Goal: Contribute content: Contribute content

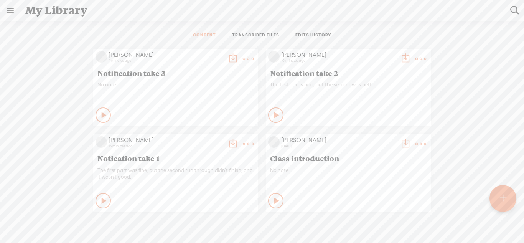
click at [513, 195] on div at bounding box center [503, 198] width 27 height 27
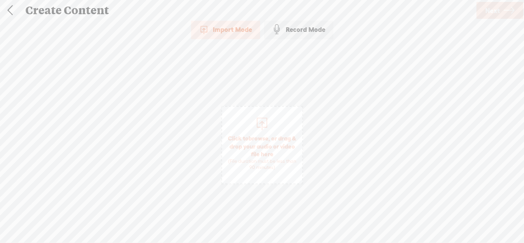
click at [289, 36] on div "Record Mode" at bounding box center [298, 29] width 69 height 19
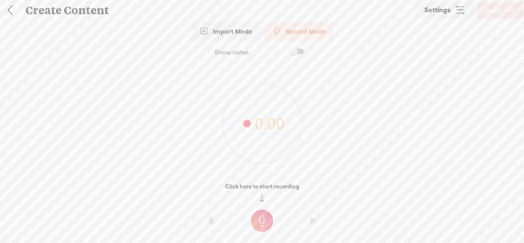
click at [257, 223] on t at bounding box center [262, 221] width 22 height 22
click at [264, 225] on t at bounding box center [262, 226] width 22 height 22
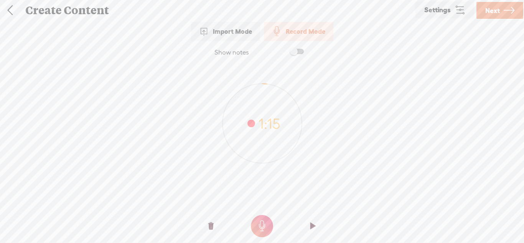
click at [210, 220] on t at bounding box center [210, 226] width 5 height 23
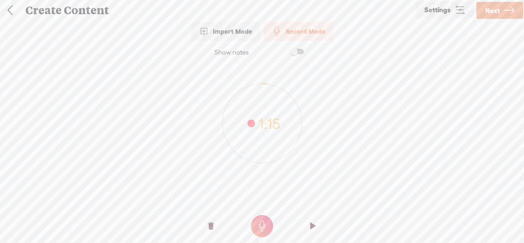
click at [210, 220] on t at bounding box center [210, 226] width 5 height 23
click at [211, 220] on t at bounding box center [210, 226] width 5 height 23
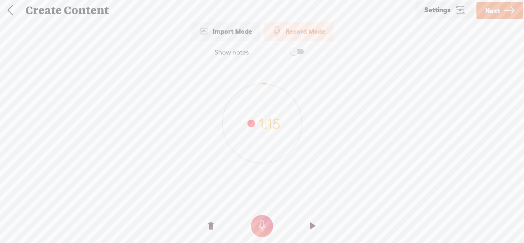
click at [211, 220] on t at bounding box center [210, 226] width 5 height 23
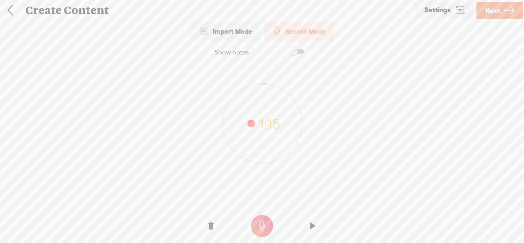
click at [211, 220] on t at bounding box center [210, 226] width 5 height 23
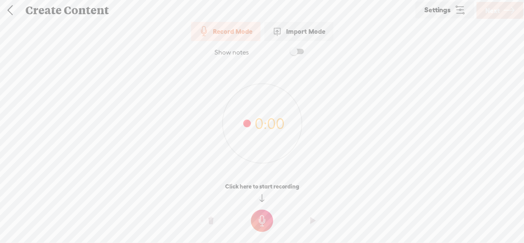
click at [265, 220] on t at bounding box center [262, 221] width 22 height 22
click at [259, 221] on t at bounding box center [262, 226] width 22 height 22
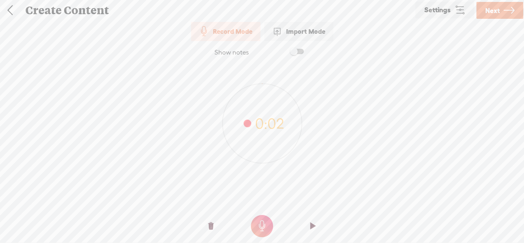
click at [207, 220] on o at bounding box center [211, 226] width 31 height 23
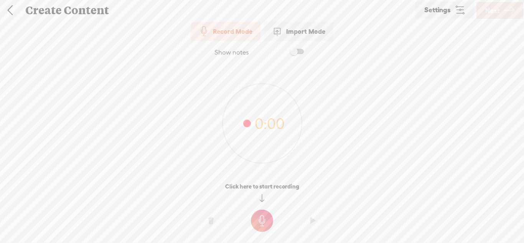
click at [264, 215] on t at bounding box center [262, 221] width 22 height 22
click at [265, 219] on t at bounding box center [262, 226] width 22 height 22
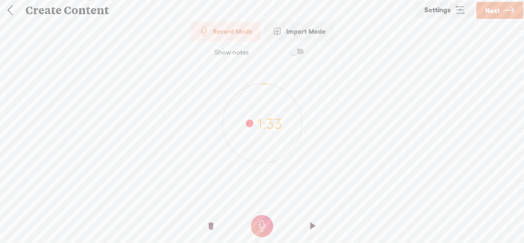
click at [489, 16] on span "Next" at bounding box center [492, 11] width 15 height 20
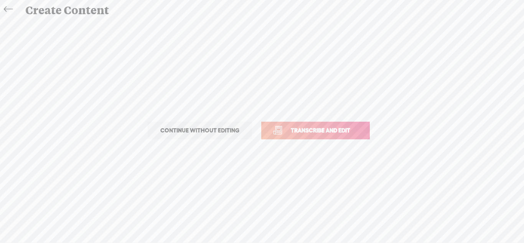
click at [357, 126] on span "Transcribe and edit" at bounding box center [321, 130] width 76 height 9
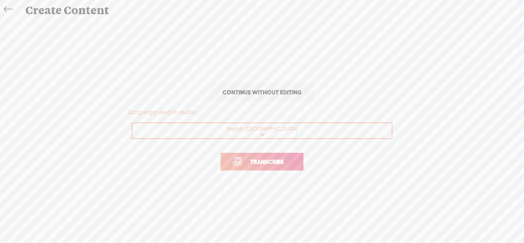
click at [278, 156] on link "Transcribe" at bounding box center [262, 162] width 83 height 18
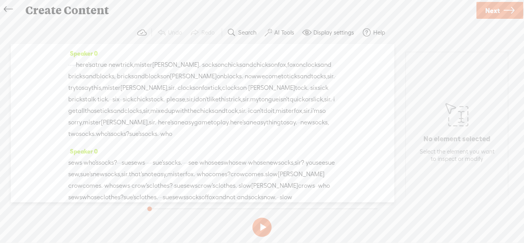
drag, startPoint x: 192, startPoint y: 172, endPoint x: 174, endPoint y: 171, distance: 18.1
click at [174, 171] on div "sews · who's socks? · · · sue sews · · · · · sue's socks. · · · · see · who see…" at bounding box center [202, 197] width 269 height 81
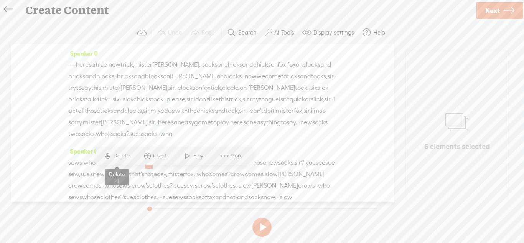
click at [129, 154] on span "Delete" at bounding box center [123, 156] width 18 height 8
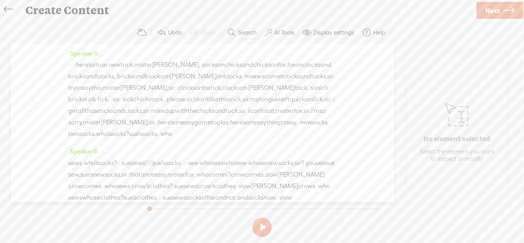
click at [185, 169] on span "·" at bounding box center [185, 163] width 2 height 12
drag, startPoint x: 233, startPoint y: 175, endPoint x: 221, endPoint y: 175, distance: 11.9
click at [221, 175] on div "sews · who's socks? · · · sue sews [S] · · · · · sue's socks. · · · · see · who…" at bounding box center [202, 197] width 269 height 81
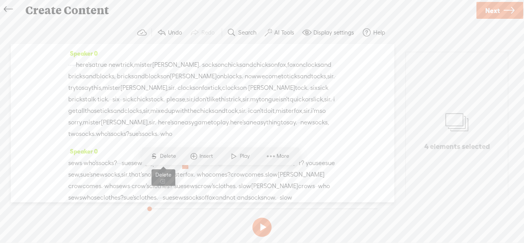
click at [169, 152] on span "Delete" at bounding box center [169, 156] width 18 height 8
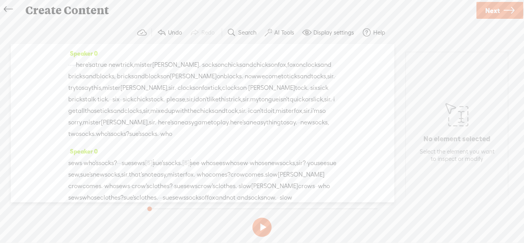
drag, startPoint x: 141, startPoint y: 175, endPoint x: 130, endPoint y: 174, distance: 11.5
click at [130, 174] on div "sews · who's socks? · · · sue sews [S] · · · · · sue's socks. [S] · · · · see ·…" at bounding box center [202, 197] width 269 height 81
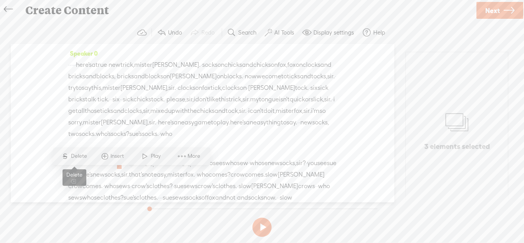
click at [69, 153] on span "S" at bounding box center [65, 156] width 12 height 14
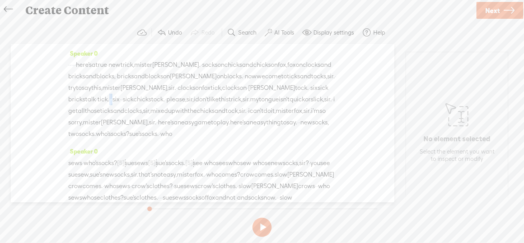
drag, startPoint x: 170, startPoint y: 101, endPoint x: 163, endPoint y: 100, distance: 6.2
click at [163, 100] on div "· · · · · here's a true · new trick, mister knox. · socks on chicks and chicks …" at bounding box center [202, 99] width 269 height 81
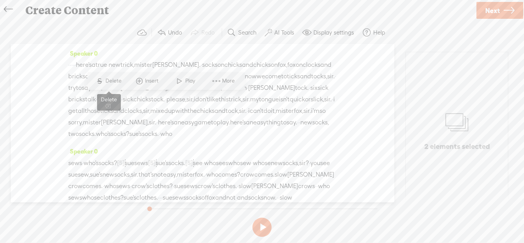
click at [107, 76] on span "S Delete" at bounding box center [108, 81] width 38 height 14
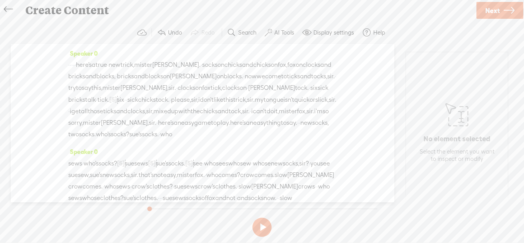
click at [85, 103] on span "bricks" at bounding box center [76, 100] width 17 height 12
click at [497, 13] on span "Next" at bounding box center [492, 11] width 15 height 20
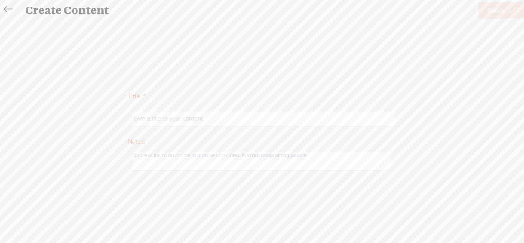
click at [286, 116] on input "text" at bounding box center [263, 118] width 263 height 15
type input "warmup 1"
click at [495, 15] on span "Finish" at bounding box center [496, 11] width 18 height 20
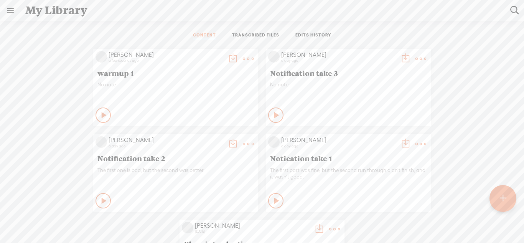
click at [496, 203] on div at bounding box center [503, 198] width 27 height 27
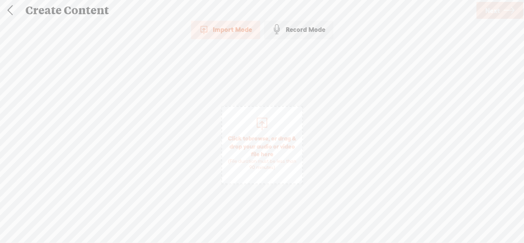
click at [293, 28] on div "Record Mode" at bounding box center [298, 29] width 69 height 19
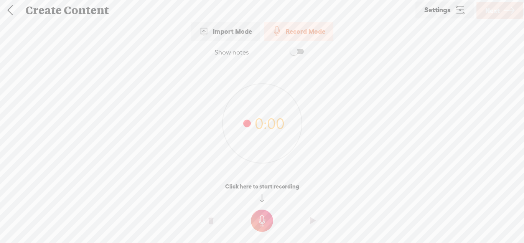
click at [266, 228] on t at bounding box center [262, 221] width 22 height 22
click at [261, 220] on t at bounding box center [262, 226] width 22 height 22
click at [266, 211] on t at bounding box center [262, 221] width 22 height 22
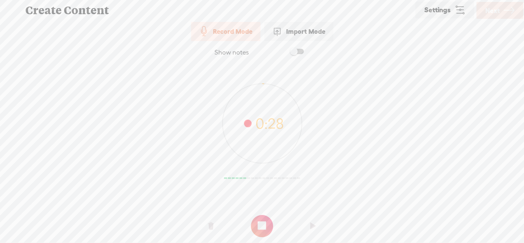
click at [261, 228] on t at bounding box center [262, 226] width 22 height 22
click at [259, 217] on t at bounding box center [262, 221] width 22 height 22
click at [260, 215] on o at bounding box center [262, 226] width 31 height 23
click at [493, 14] on span "Next" at bounding box center [492, 11] width 15 height 20
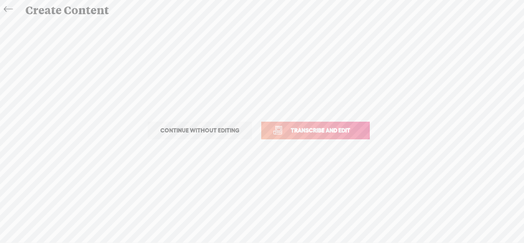
click at [323, 128] on span "Transcribe and edit" at bounding box center [321, 130] width 76 height 9
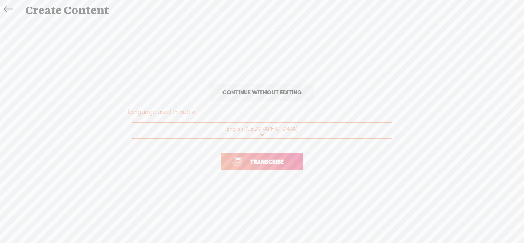
click at [277, 159] on span "Transcribe" at bounding box center [267, 161] width 50 height 9
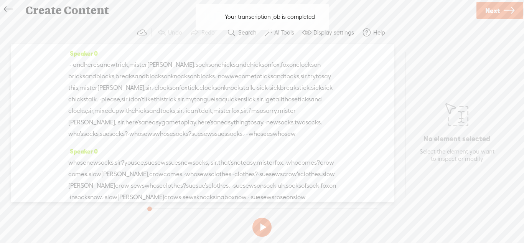
drag, startPoint x: 246, startPoint y: 145, endPoint x: 236, endPoint y: 144, distance: 9.6
click at [236, 140] on div "· · · and here's a new trick, mister knox. socks on chicks and chicks on fox, f…" at bounding box center [202, 99] width 269 height 81
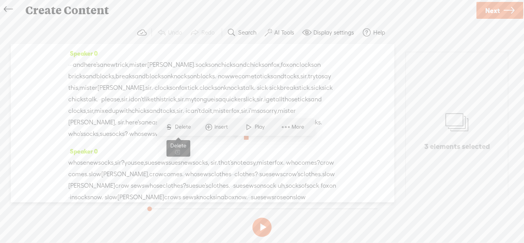
click at [184, 129] on span "Delete" at bounding box center [184, 127] width 18 height 8
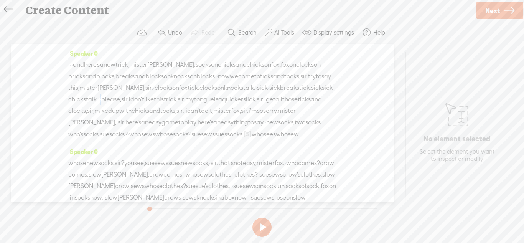
drag, startPoint x: 222, startPoint y: 101, endPoint x: 218, endPoint y: 99, distance: 4.4
click at [218, 99] on div "· · · and here's a new trick, mister knox. socks on chicks and chicks on fox, f…" at bounding box center [202, 99] width 269 height 81
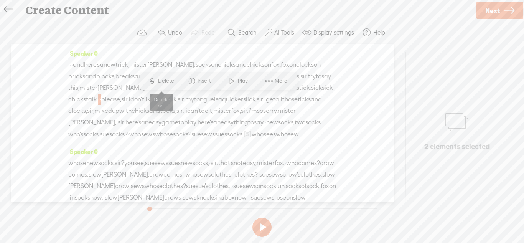
click at [168, 83] on span "Delete" at bounding box center [167, 81] width 18 height 8
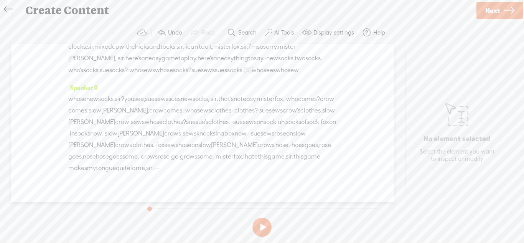
scroll to position [65, 0]
click at [513, 8] on icon at bounding box center [509, 11] width 11 height 20
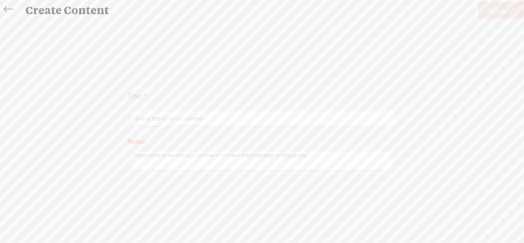
click at [361, 116] on input "text" at bounding box center [263, 118] width 263 height 15
type input "Warmup 2"
click at [495, 19] on div "Use text-to-audio Use voice actor Record From This Browser Use pre-recorded aud…" at bounding box center [502, 10] width 46 height 20
click at [498, 10] on span "Finish" at bounding box center [496, 11] width 18 height 20
